Goal: Transaction & Acquisition: Obtain resource

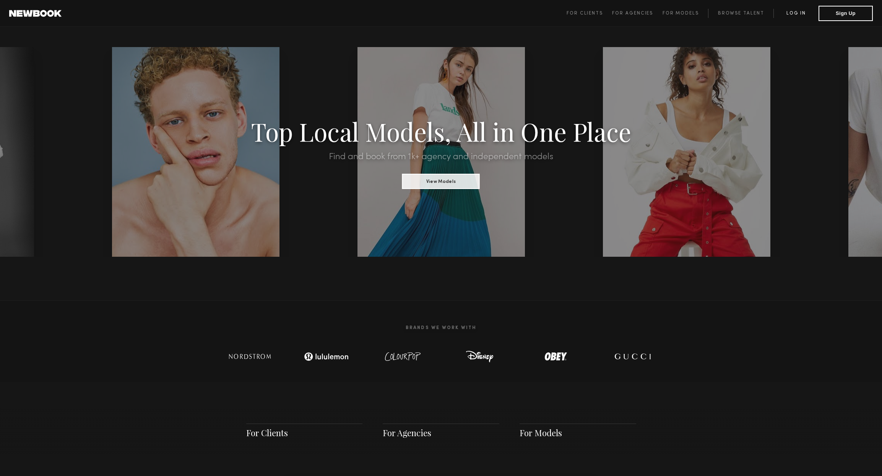
click at [800, 14] on link "Log in" at bounding box center [795, 13] width 45 height 9
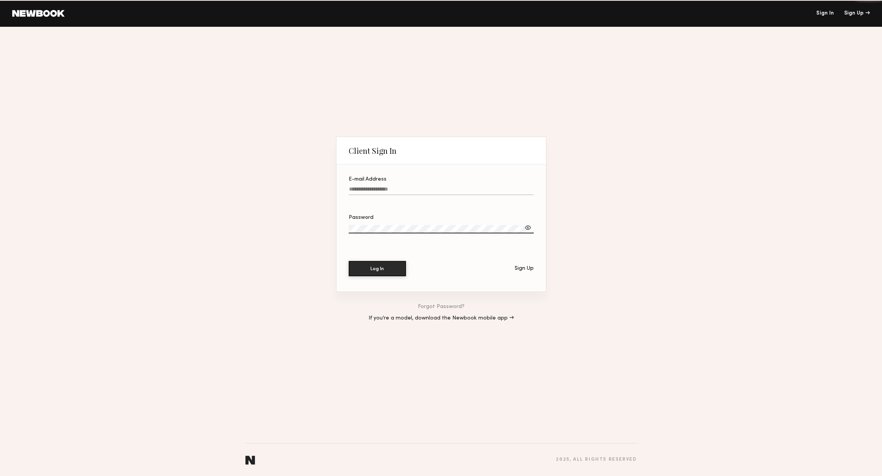
type input "**********"
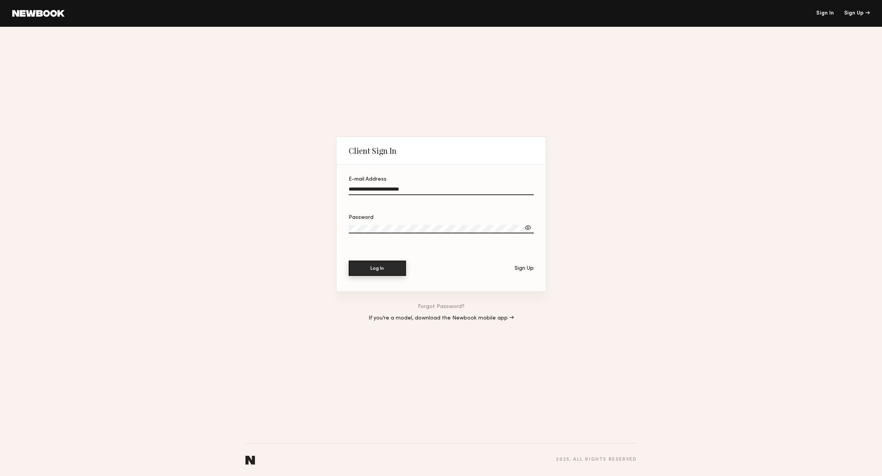
click at [379, 266] on button "Log In" at bounding box center [377, 267] width 57 height 15
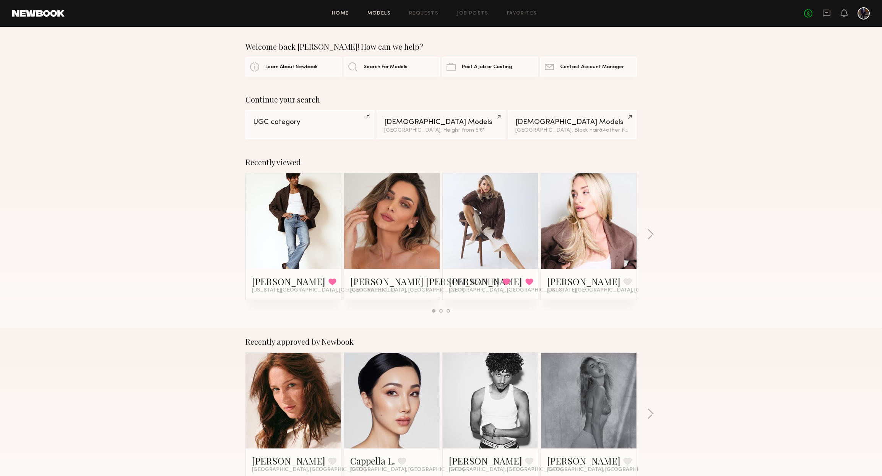
click at [385, 15] on link "Models" at bounding box center [378, 13] width 23 height 5
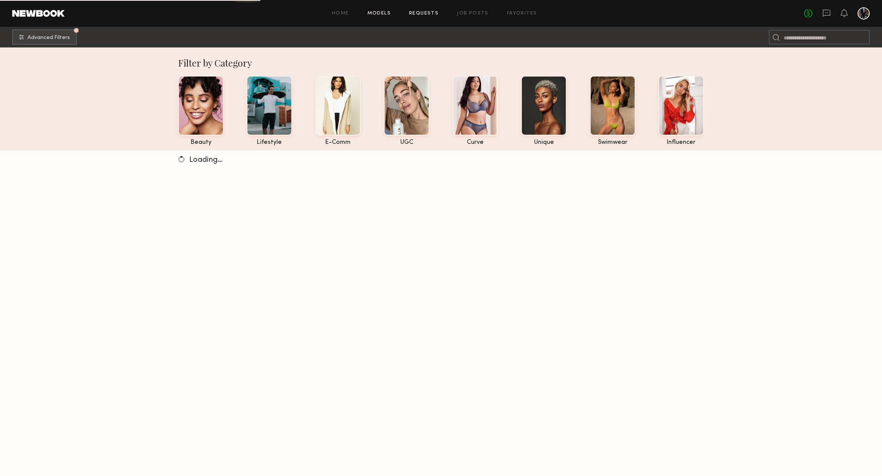
click at [435, 11] on link "Requests" at bounding box center [423, 13] width 29 height 5
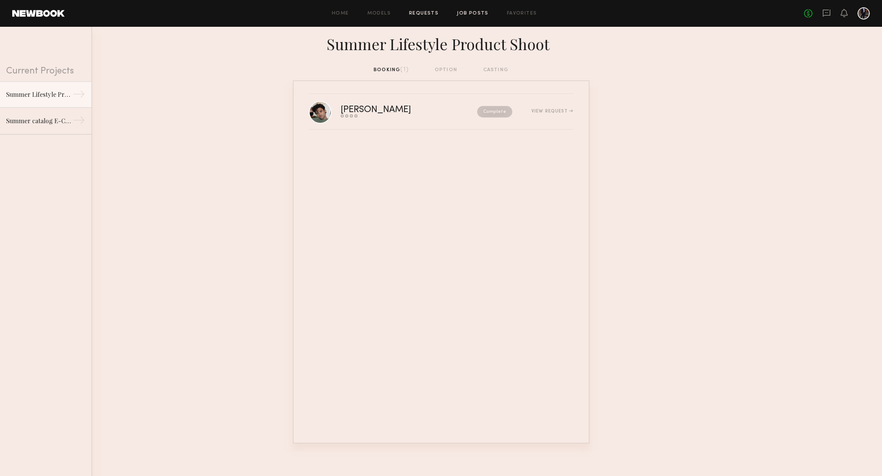
click at [483, 13] on link "Job Posts" at bounding box center [473, 13] width 32 height 5
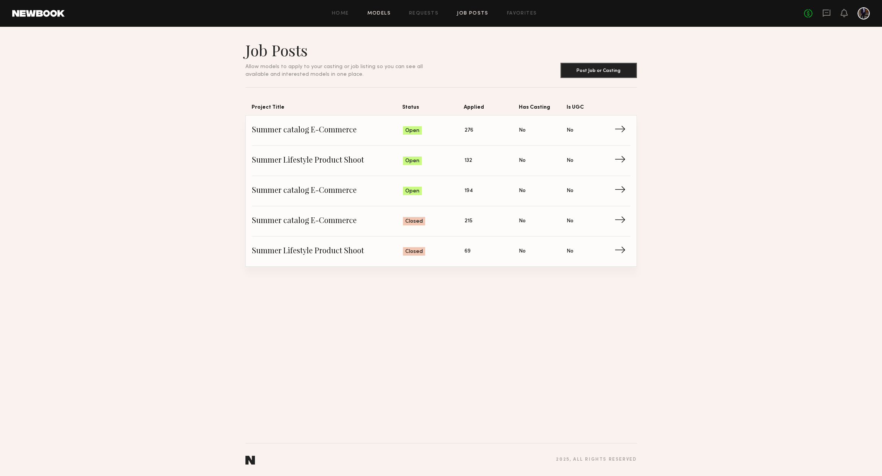
click at [390, 15] on link "Models" at bounding box center [378, 13] width 23 height 5
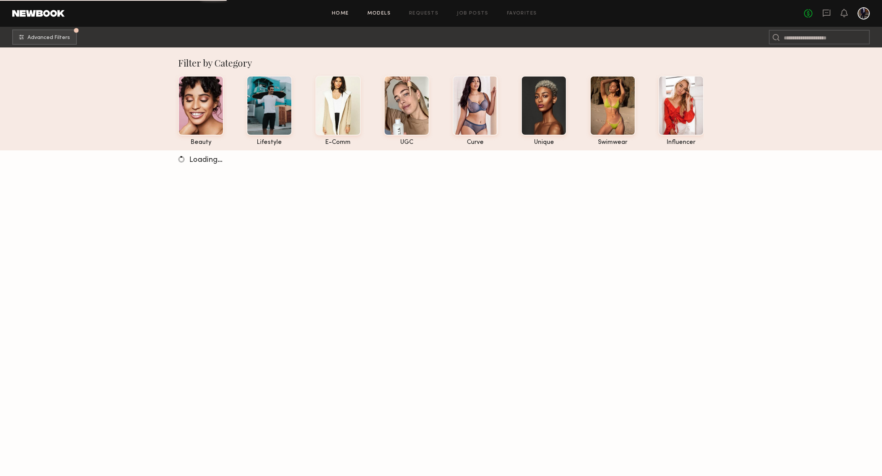
click at [345, 14] on link "Home" at bounding box center [340, 13] width 17 height 5
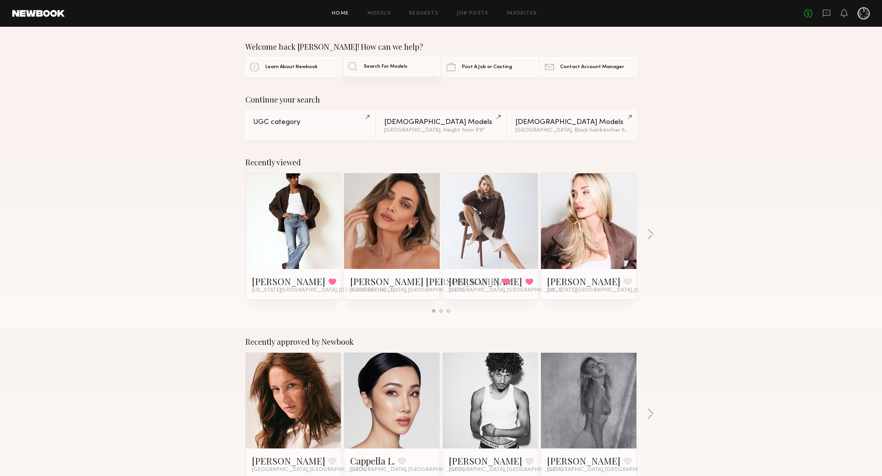
click at [401, 69] on link "Search For Models" at bounding box center [392, 66] width 96 height 19
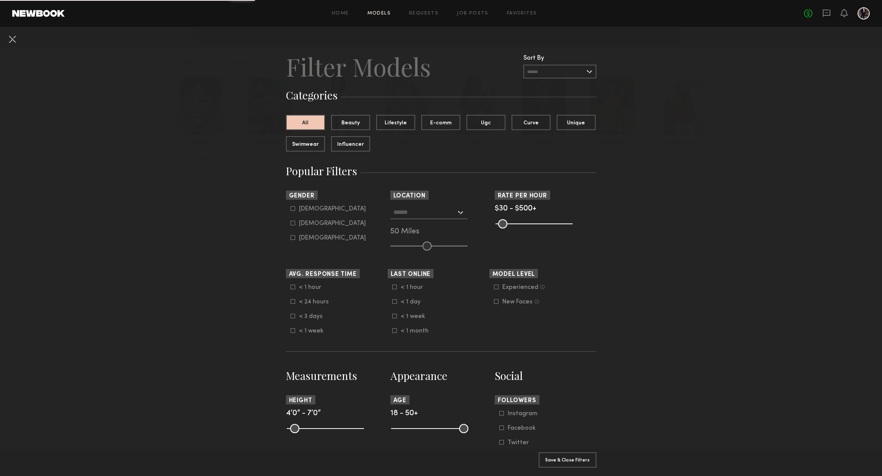
click at [298, 222] on label "[DEMOGRAPHIC_DATA]" at bounding box center [328, 223] width 75 height 5
type input "**"
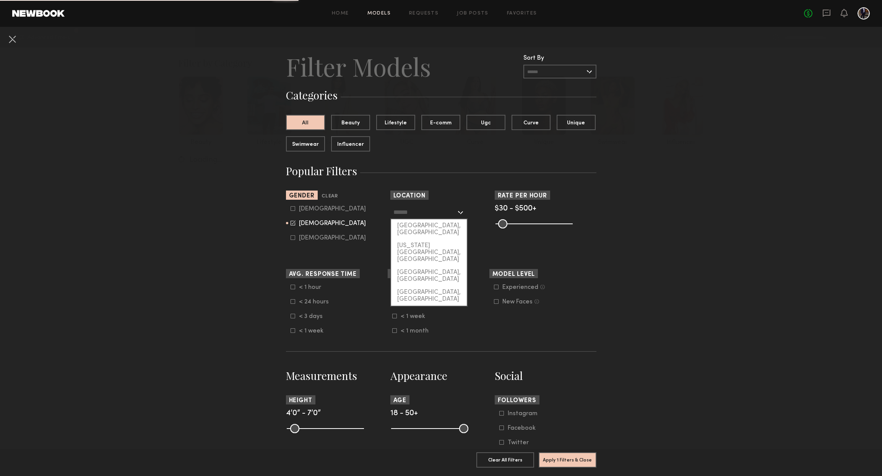
click at [448, 215] on input "text" at bounding box center [424, 211] width 63 height 13
click at [441, 226] on div "[GEOGRAPHIC_DATA], [GEOGRAPHIC_DATA]" at bounding box center [429, 229] width 76 height 20
type input "**********"
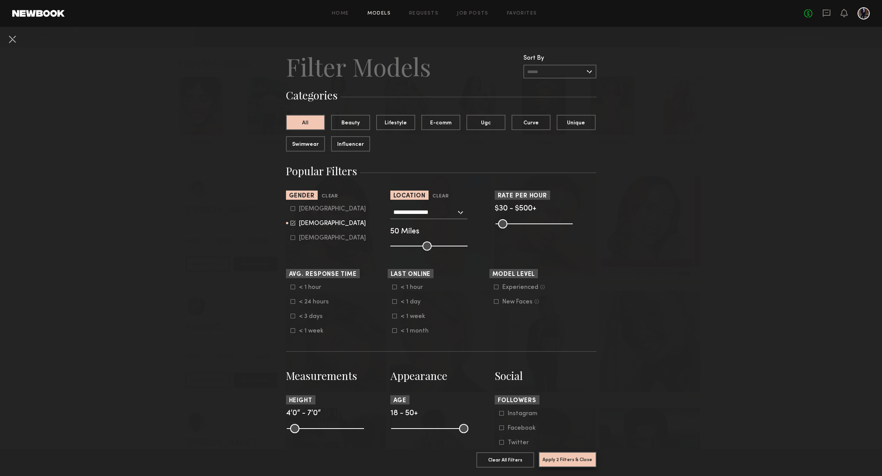
click at [580, 460] on button "Apply 2 Filters & Close" at bounding box center [568, 459] width 58 height 15
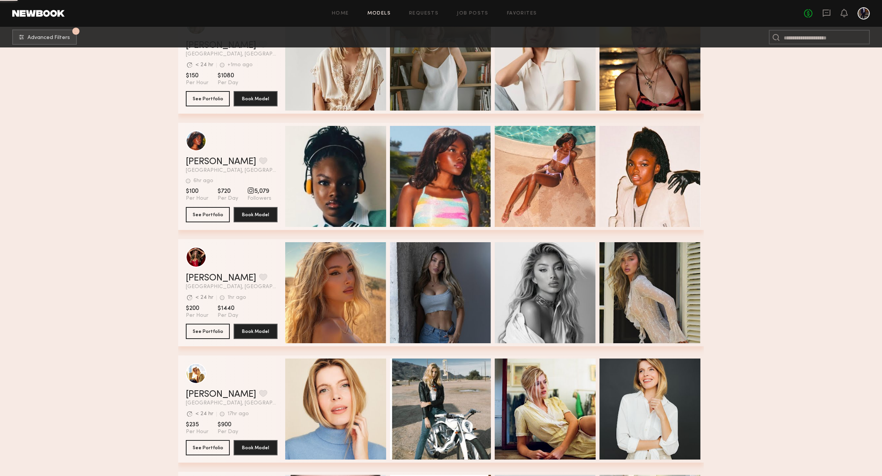
scroll to position [7813, 0]
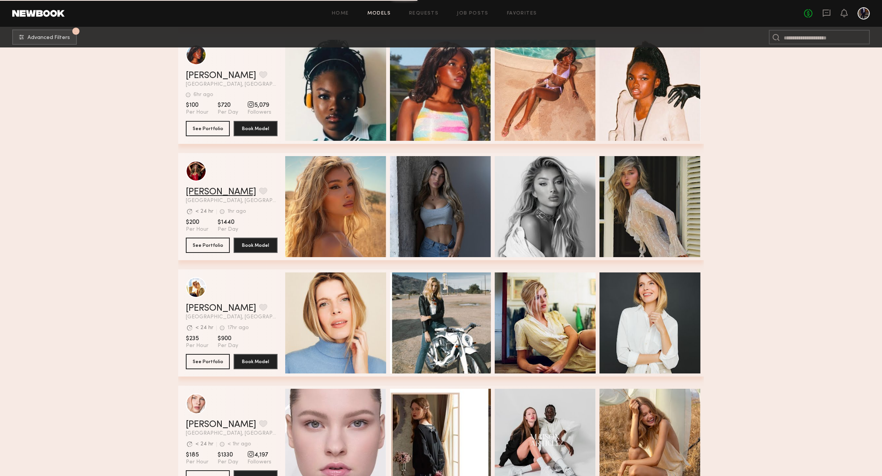
click at [215, 193] on link "[PERSON_NAME]" at bounding box center [221, 191] width 70 height 9
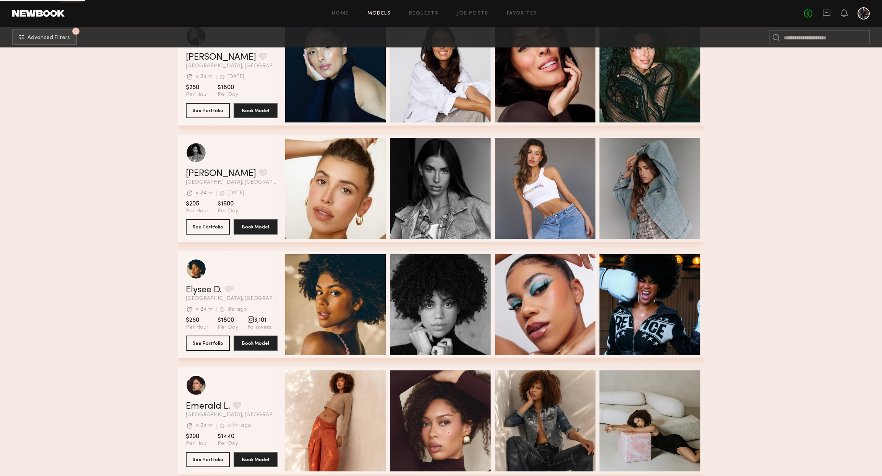
scroll to position [10881, 0]
